Goal: Task Accomplishment & Management: Manage account settings

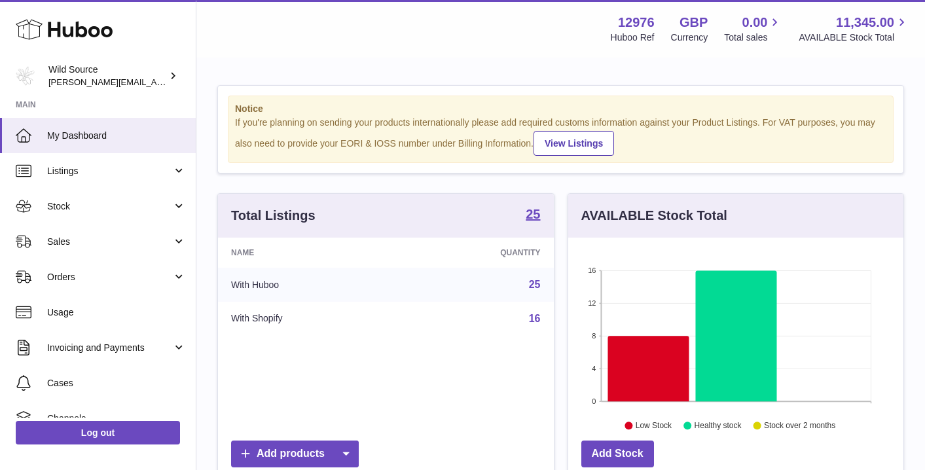
scroll to position [204, 335]
click at [109, 213] on link "Stock" at bounding box center [98, 206] width 196 height 35
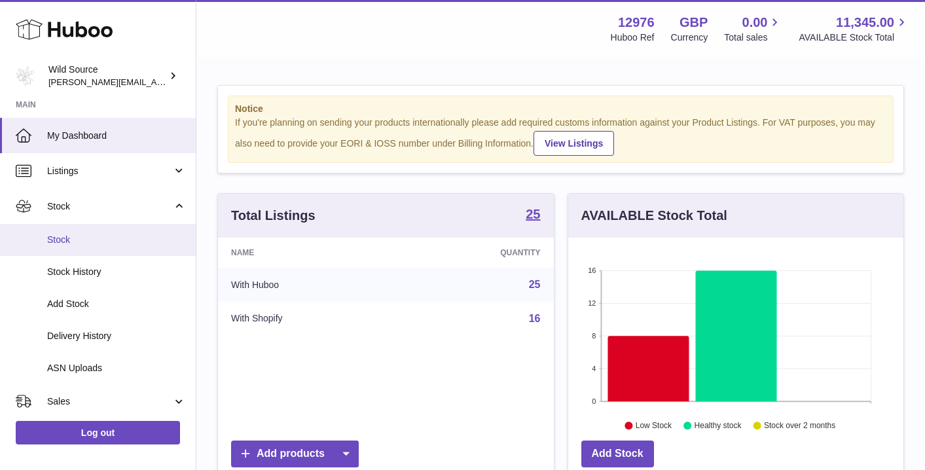
click at [66, 244] on link "Stock" at bounding box center [98, 240] width 196 height 32
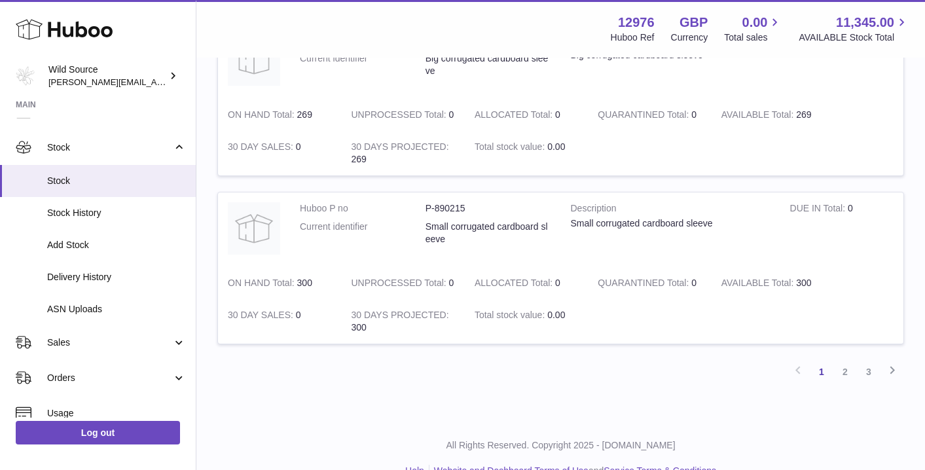
scroll to position [1585, 0]
click at [845, 361] on link "2" at bounding box center [846, 373] width 24 height 24
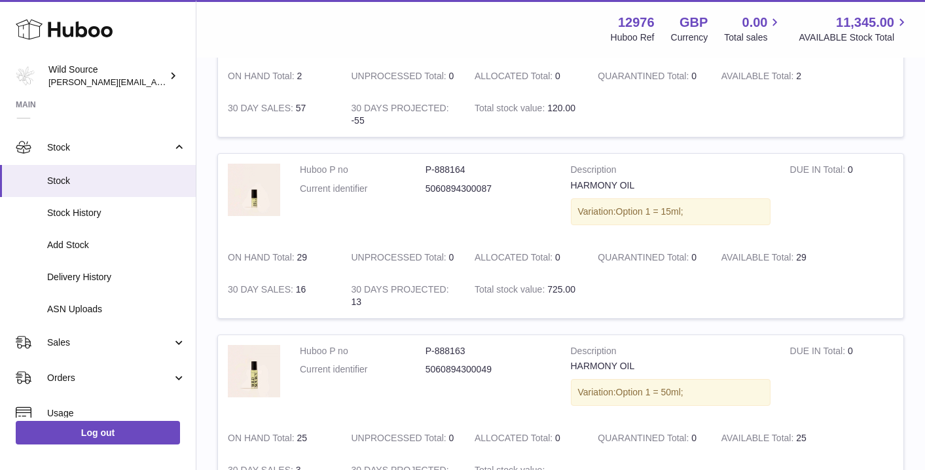
scroll to position [1503, 0]
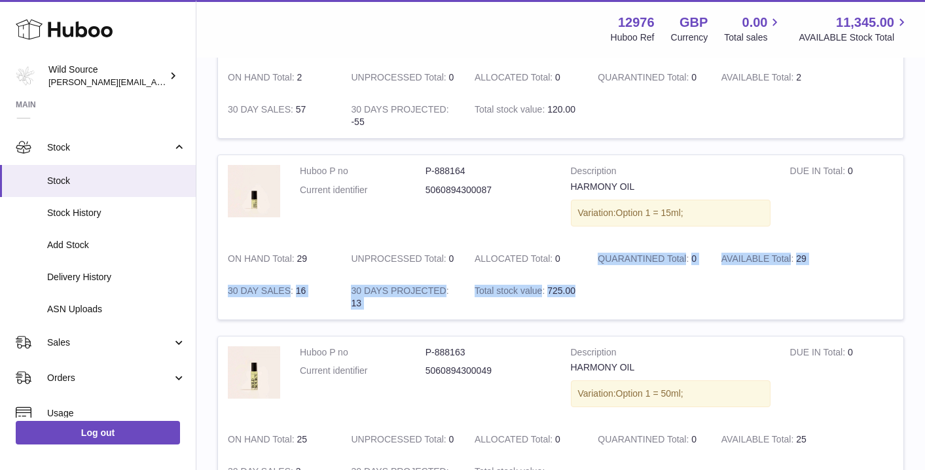
drag, startPoint x: 713, startPoint y: 288, endPoint x: 667, endPoint y: 219, distance: 83.6
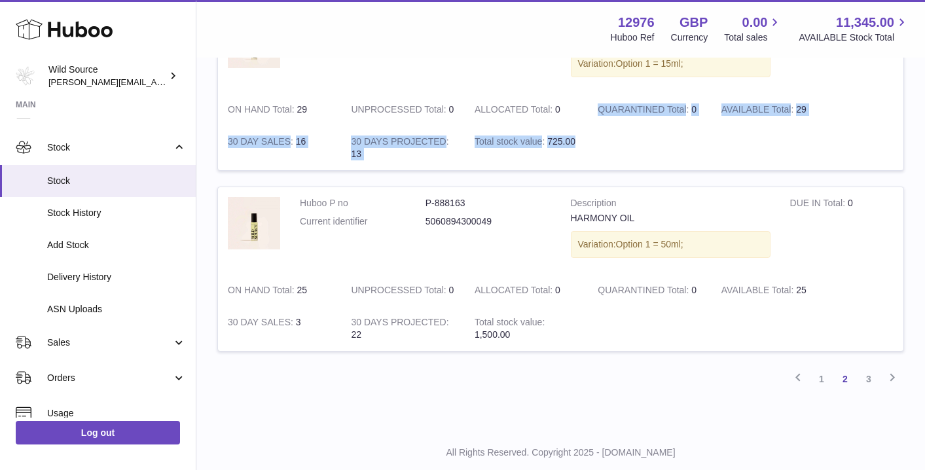
scroll to position [1652, 0]
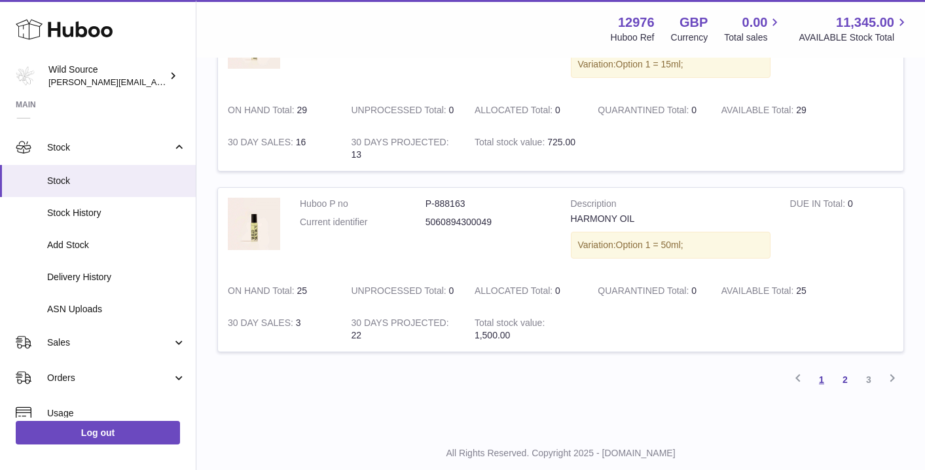
click at [821, 368] on link "1" at bounding box center [822, 380] width 24 height 24
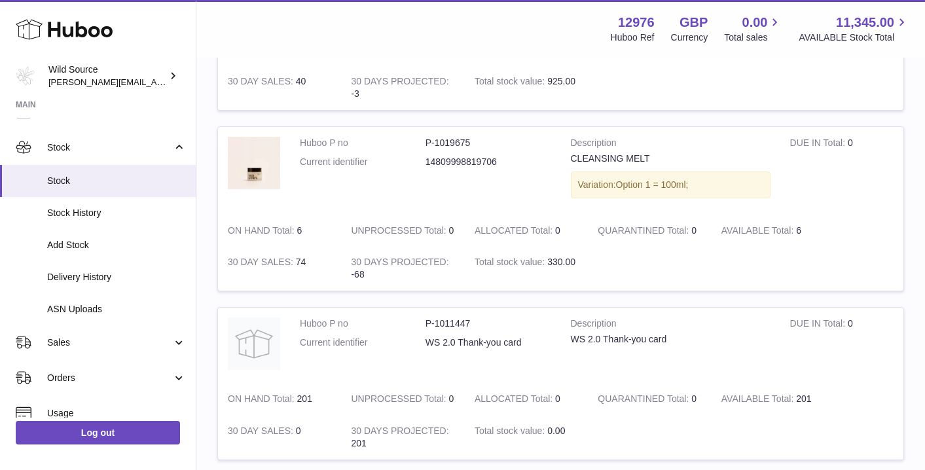
scroll to position [456, 0]
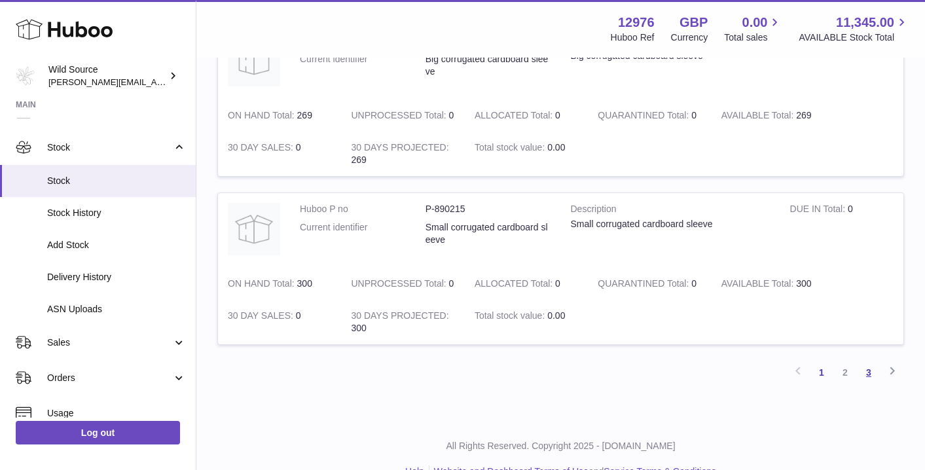
click at [866, 361] on link "3" at bounding box center [869, 373] width 24 height 24
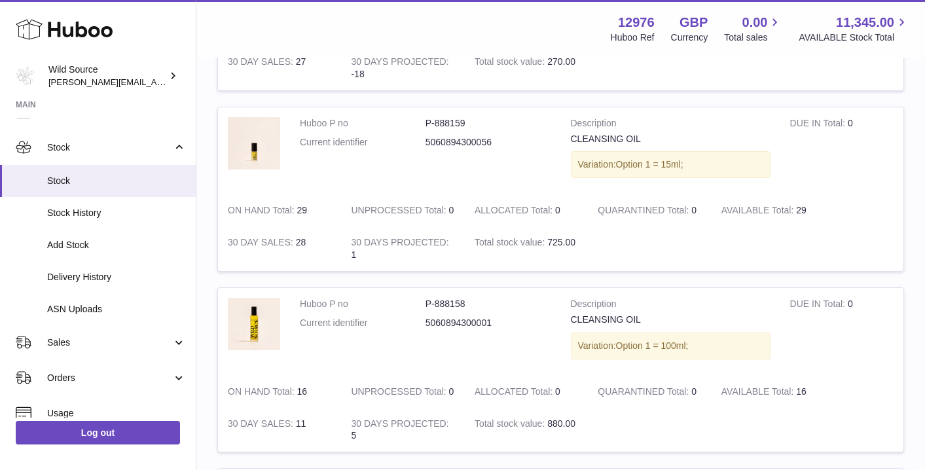
scroll to position [477, 1]
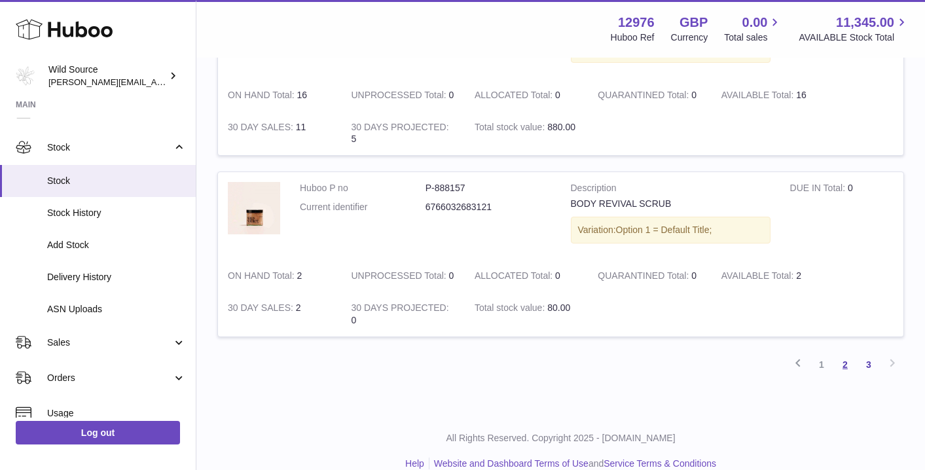
click at [845, 353] on link "2" at bounding box center [846, 365] width 24 height 24
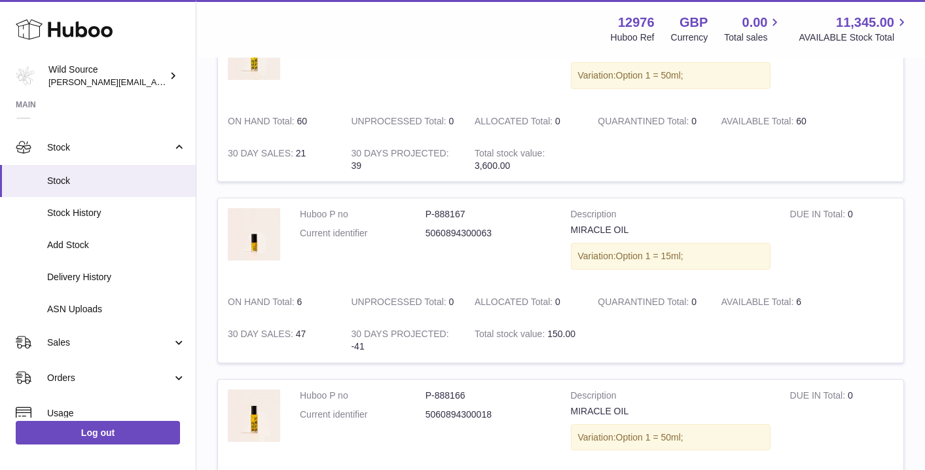
scroll to position [1100, 0]
